Goal: Check status: Check status

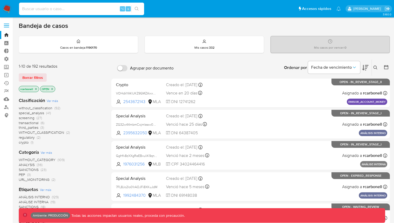
click at [92, 10] on input at bounding box center [81, 8] width 125 height 7
paste input "1273009574"
type input "1273009574"
click at [138, 11] on button "search-icon" at bounding box center [136, 8] width 11 height 7
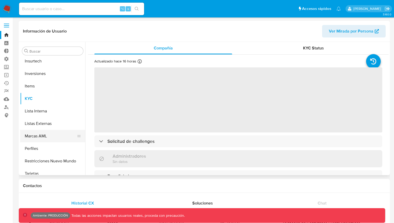
scroll to position [245, 0]
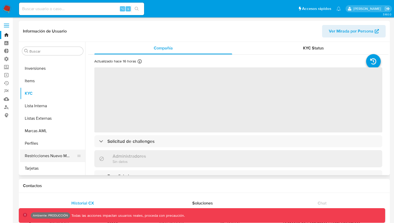
click at [52, 154] on button "Restricciones Nuevo Mundo" at bounding box center [50, 156] width 61 height 13
select select "10"
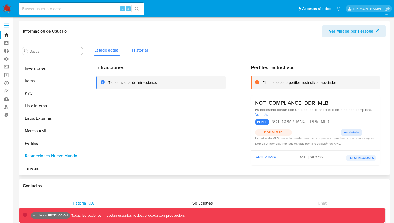
click at [130, 50] on button "Historial" at bounding box center [140, 49] width 28 height 14
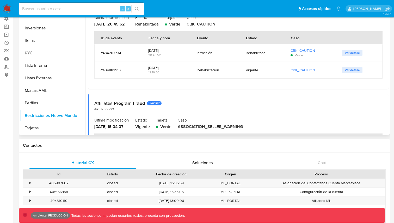
scroll to position [0, 0]
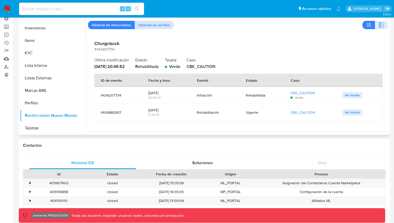
click at [156, 28] on span "Historial de perfiles" at bounding box center [154, 24] width 32 height 7
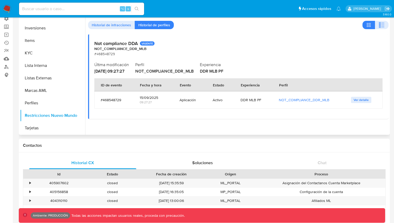
scroll to position [50, 0]
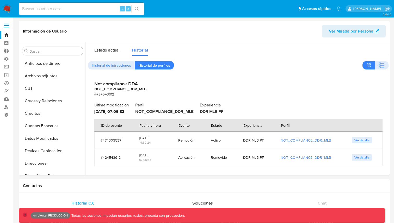
select select "10"
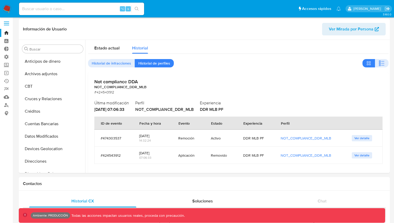
scroll to position [245, 0]
